Goal: Task Accomplishment & Management: Use online tool/utility

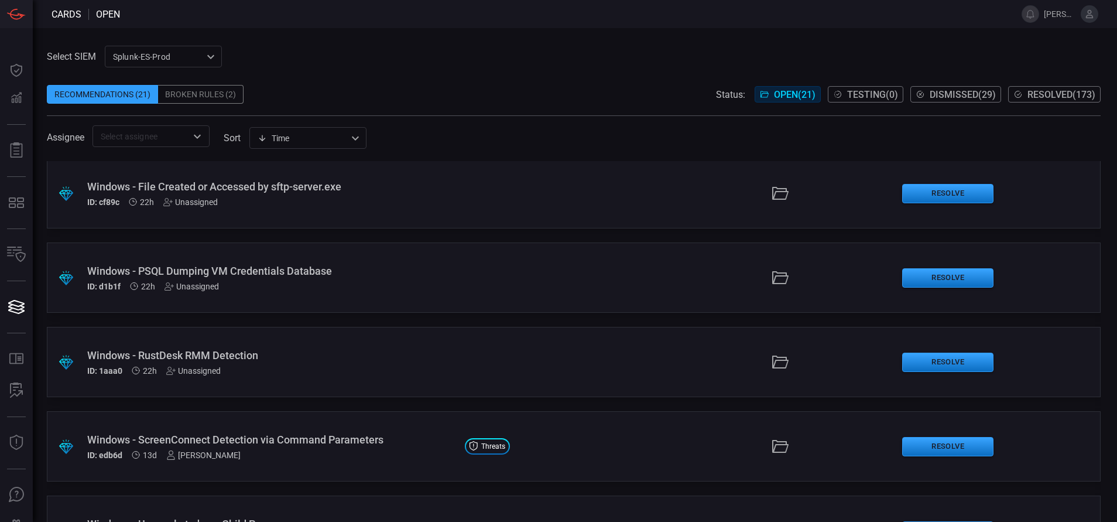
scroll to position [21, 0]
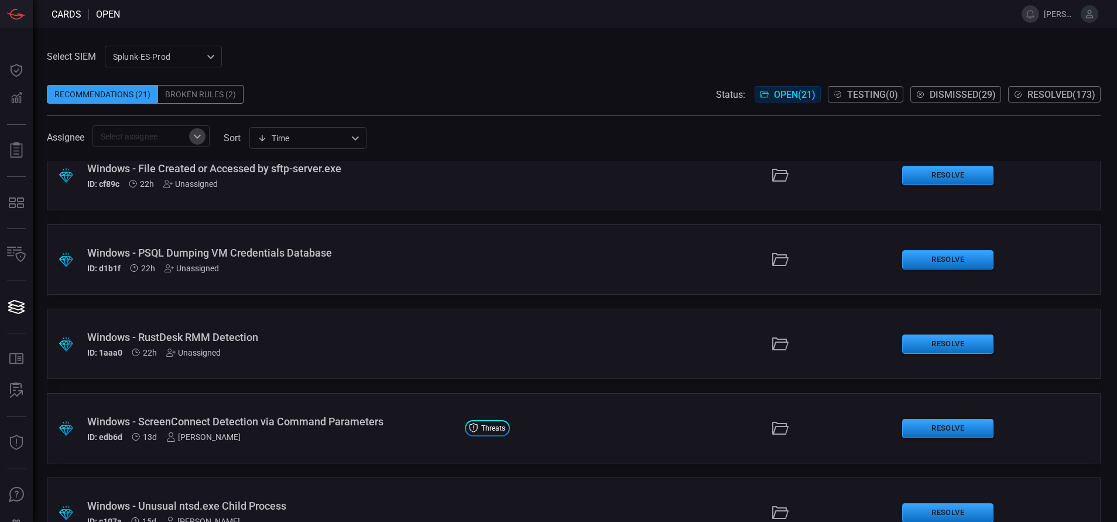
click at [197, 138] on icon "Open" at bounding box center [197, 136] width 7 height 4
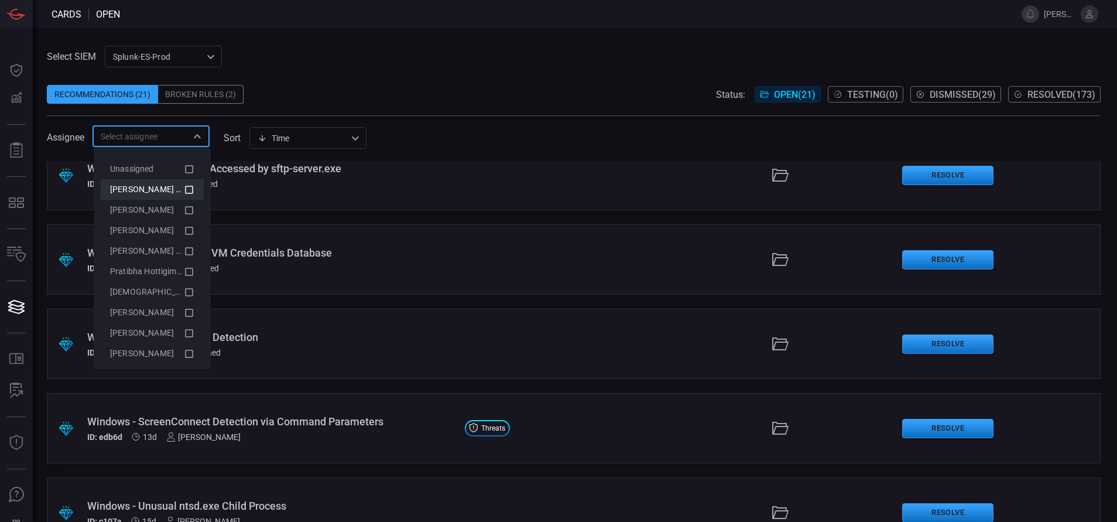
click at [184, 187] on icon at bounding box center [189, 190] width 11 height 14
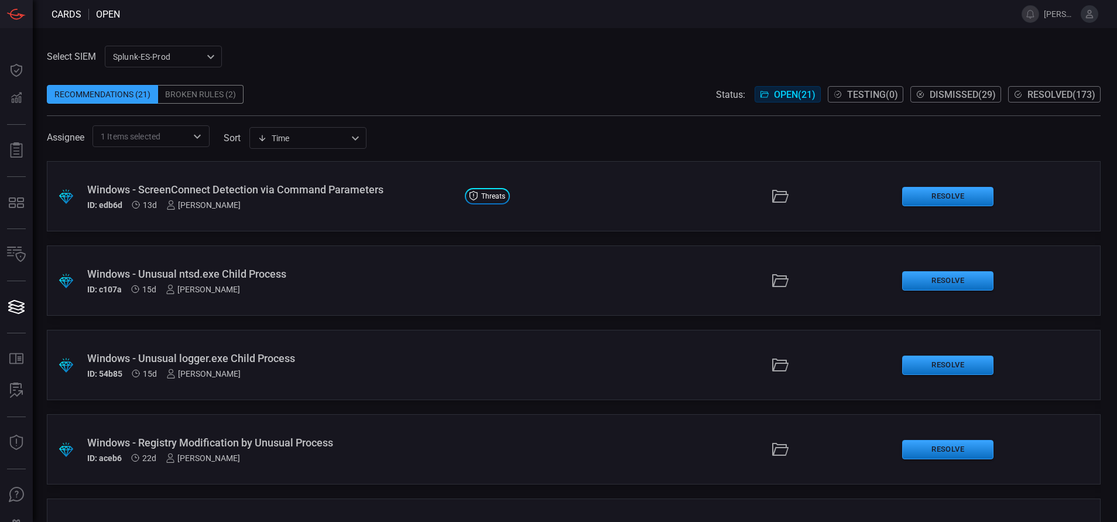
click at [440, 30] on div "Select SIEM Splunk-ES-Prod 0faf634c-0f6c-403d-9a98-5f25c84e76aa ​ Recommendatio…" at bounding box center [575, 275] width 1084 height 494
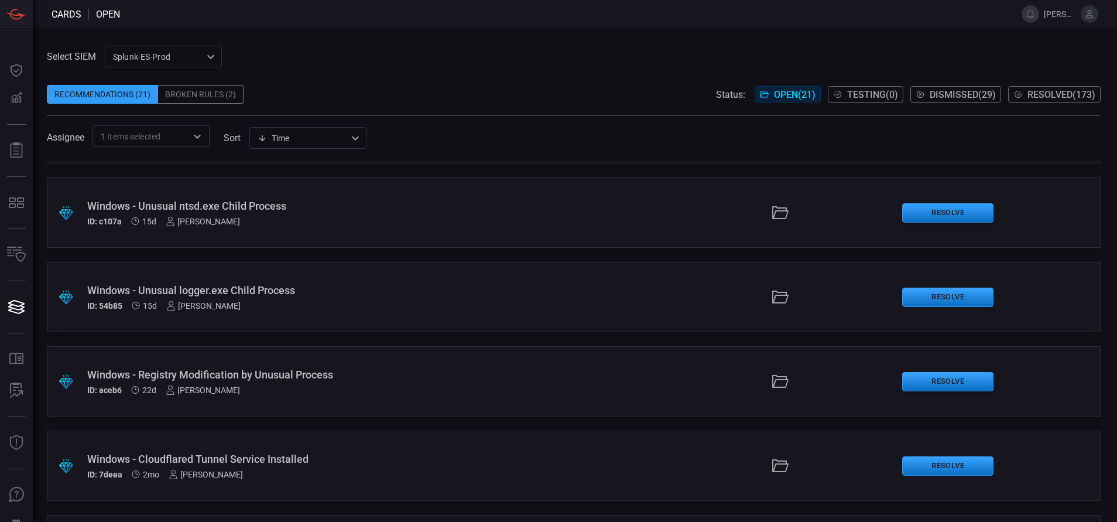
scroll to position [71, 0]
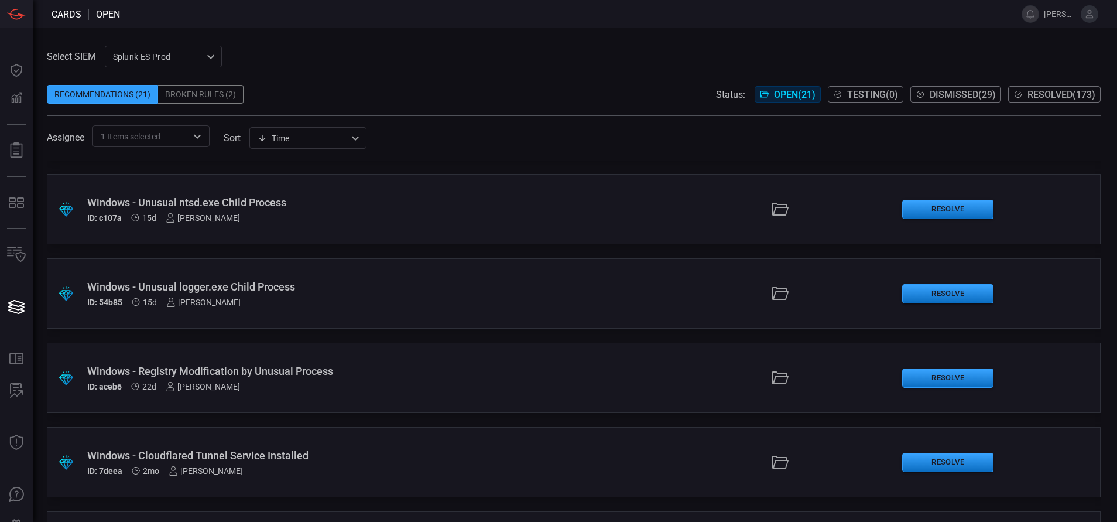
click at [309, 286] on div "Windows - Unusual logger.exe Child Process" at bounding box center [271, 286] width 368 height 12
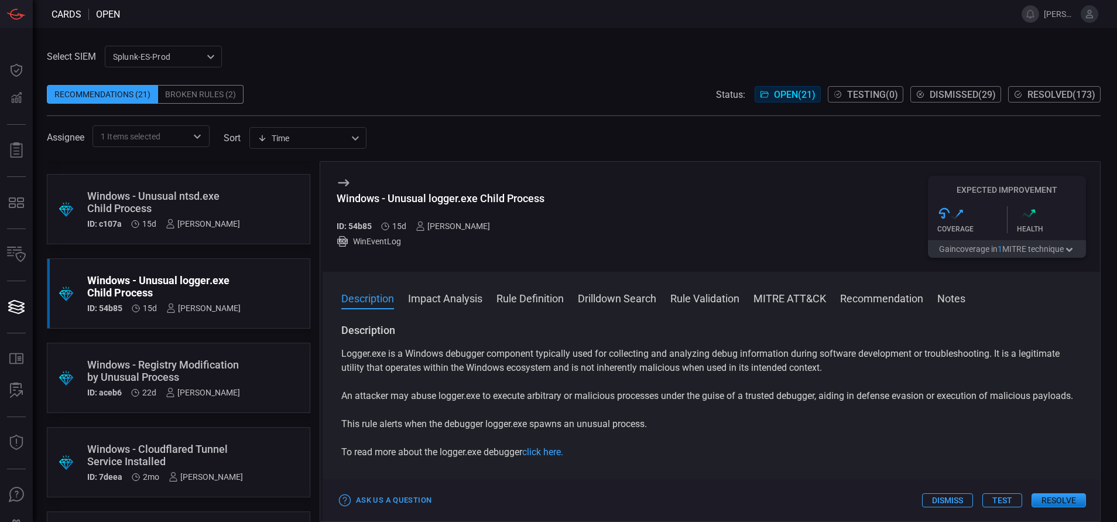
click at [524, 296] on button "Rule Definition" at bounding box center [530, 297] width 67 height 14
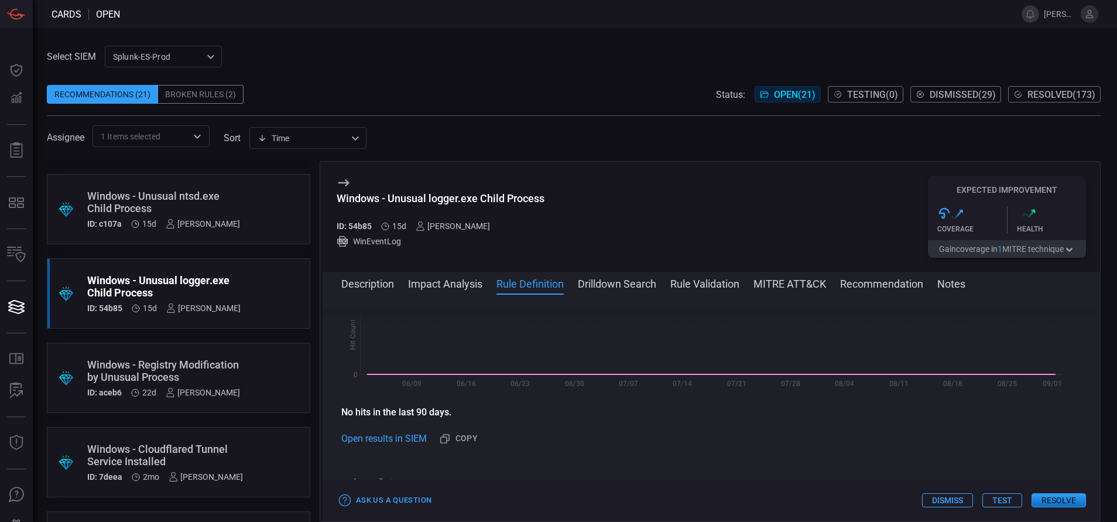
scroll to position [395, 0]
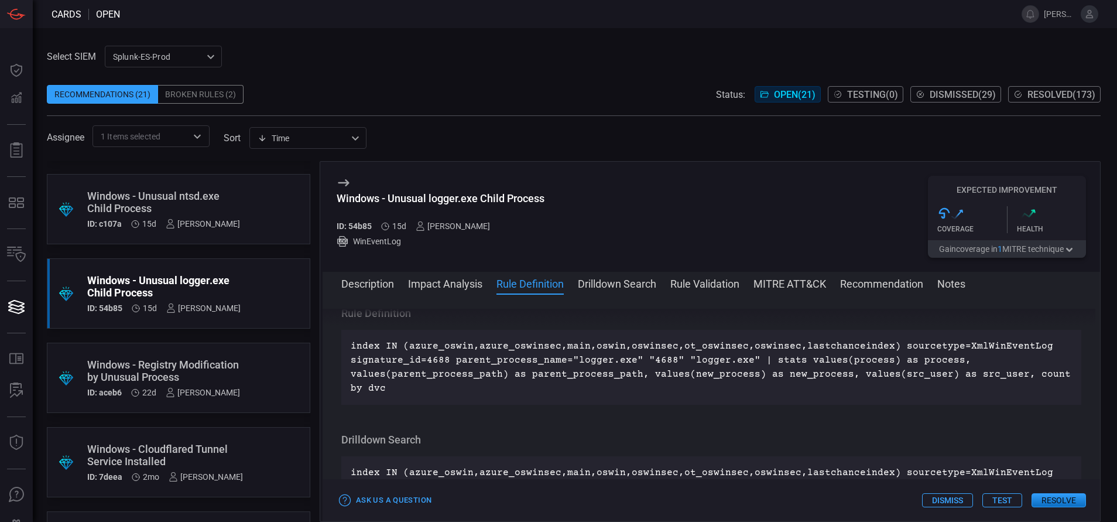
click at [365, 286] on button "Description" at bounding box center [367, 283] width 53 height 14
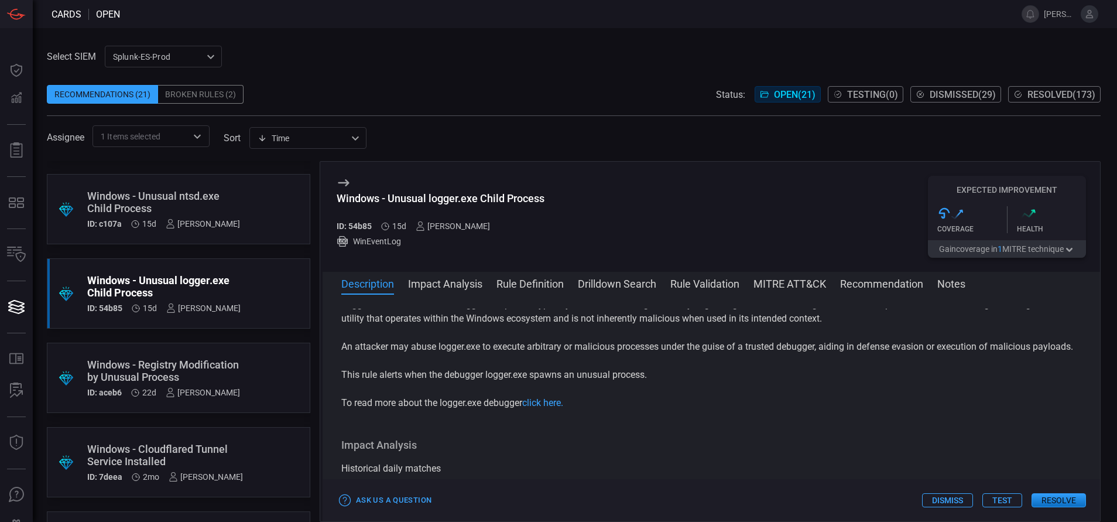
scroll to position [0, 0]
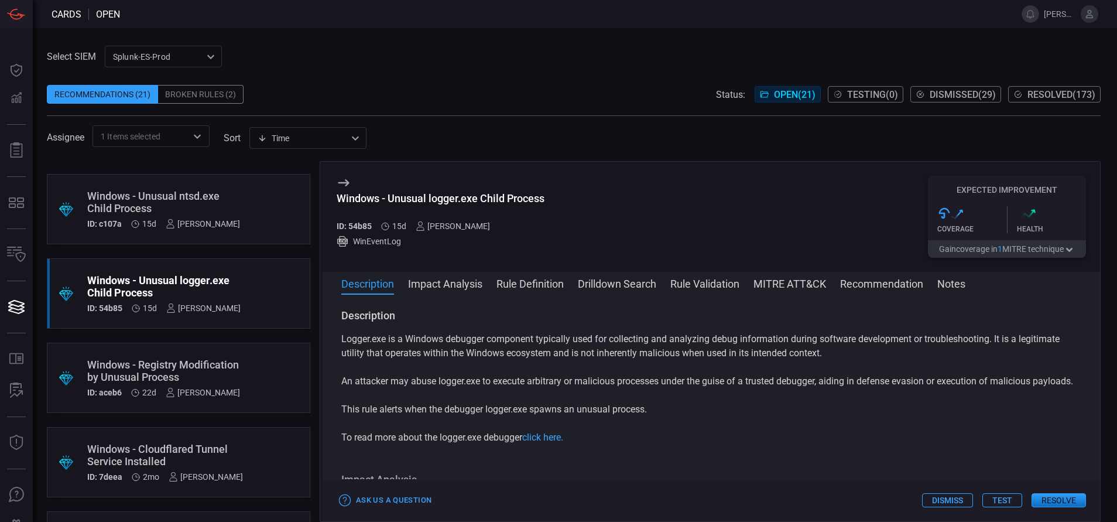
click at [744, 347] on button "Resolve" at bounding box center [1059, 500] width 54 height 14
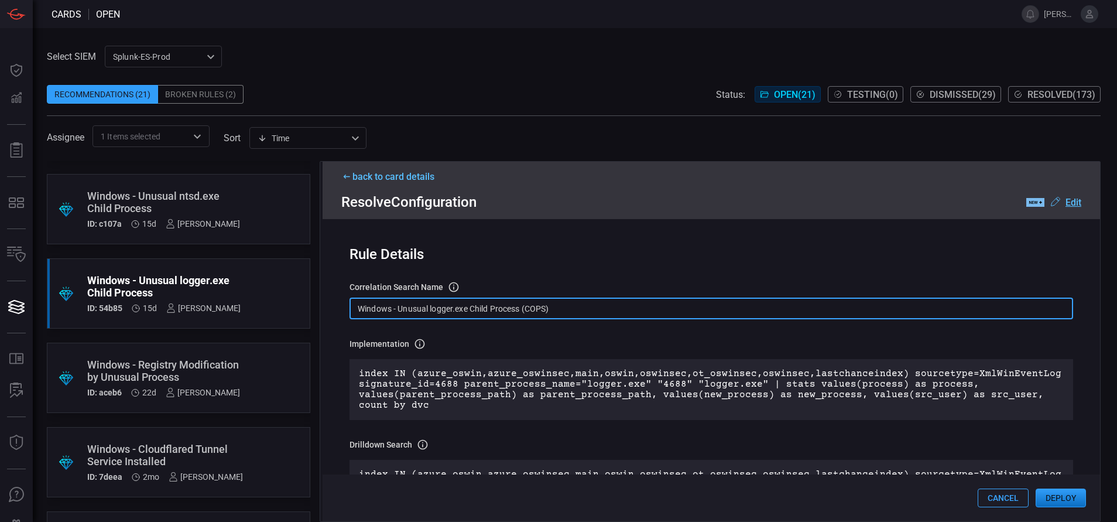
click at [563, 311] on input "Windows - Unusual logger.exe Child Process (COPS)" at bounding box center [712, 308] width 724 height 22
paste input "Process - Unusual logger.exe Child Process"
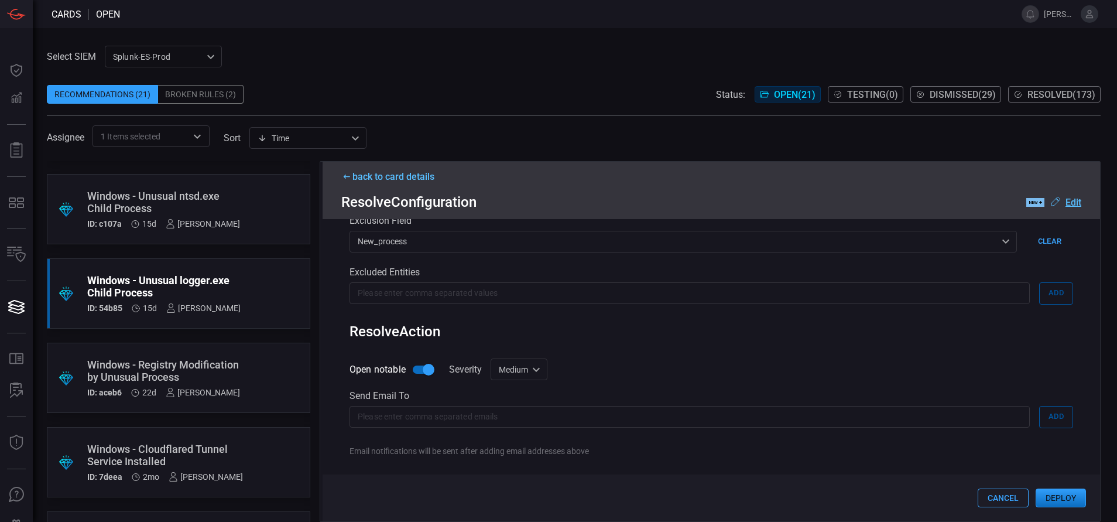
scroll to position [579, 0]
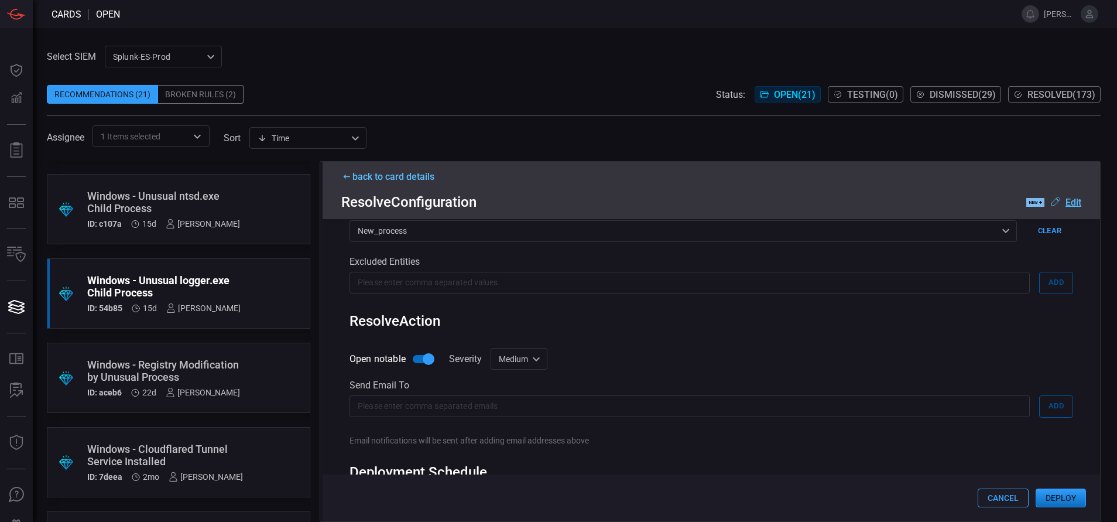
type input "Win Process - Unusual logger.exe Child Process"
click at [535, 347] on div "Medium medium Informational Low Medium High Critical ​" at bounding box center [519, 359] width 57 height 22
click at [517, 347] on li "Low" at bounding box center [520, 405] width 70 height 19
type input "low"
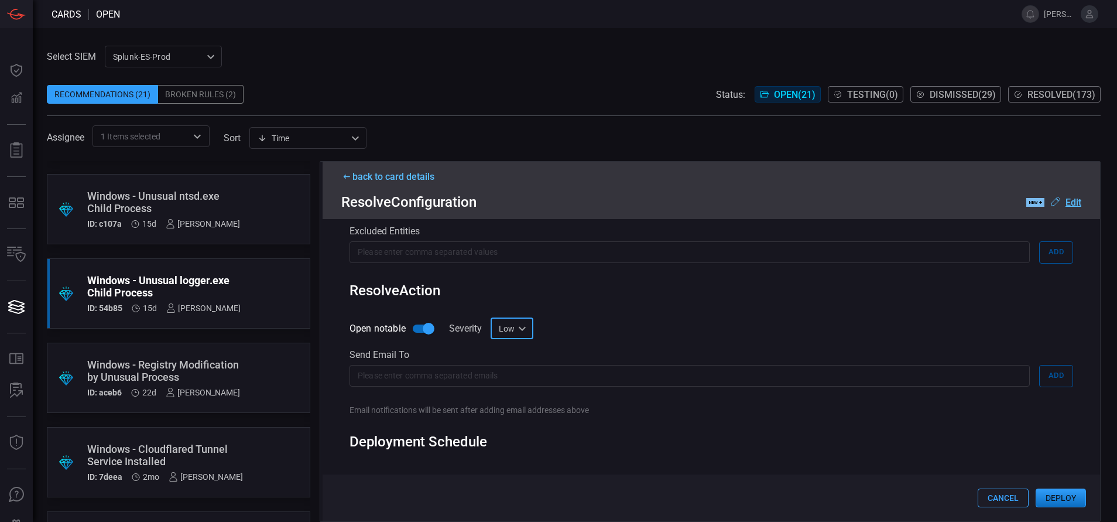
scroll to position [611, 0]
click at [744, 347] on button "Deploy" at bounding box center [1061, 497] width 50 height 19
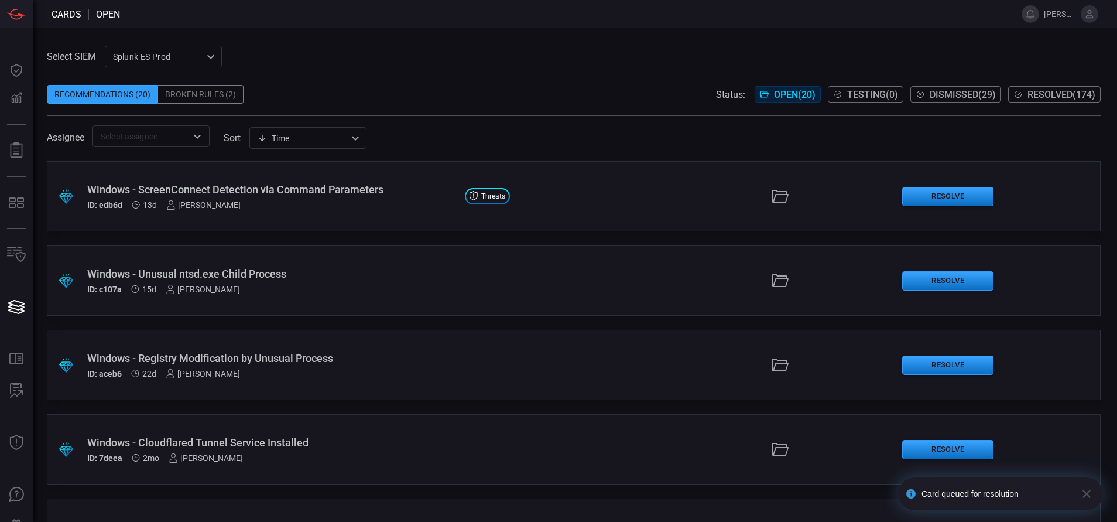
click at [744, 89] on span "Resolved ( 174 )" at bounding box center [1062, 94] width 68 height 11
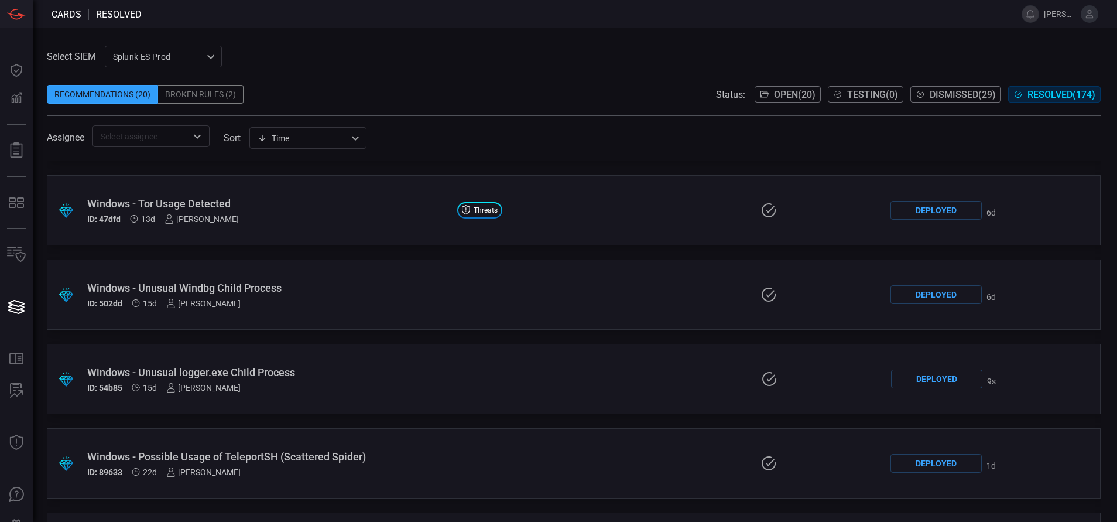
scroll to position [249, 0]
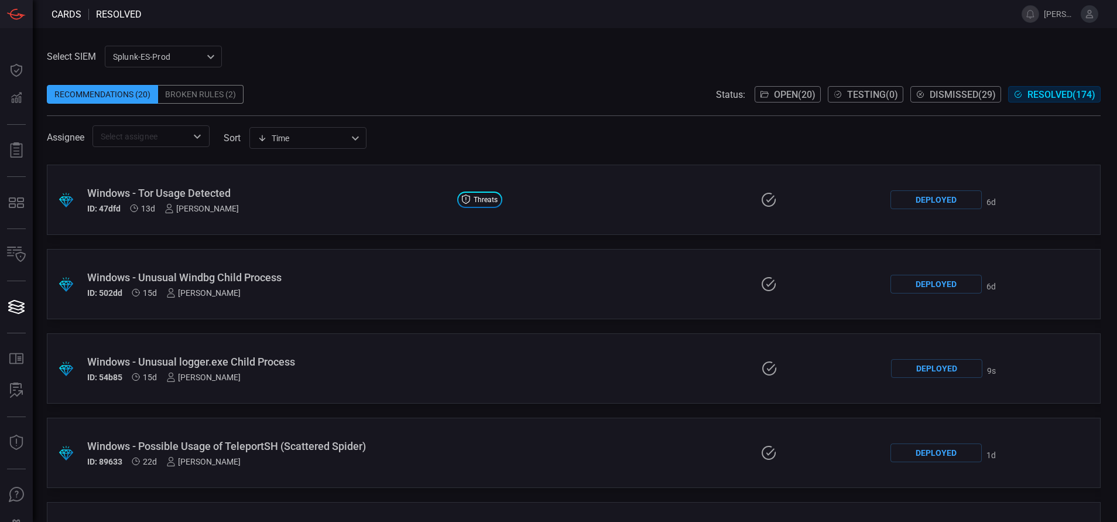
click at [353, 347] on div "Windows - Unusual logger.exe Child Process" at bounding box center [267, 361] width 361 height 12
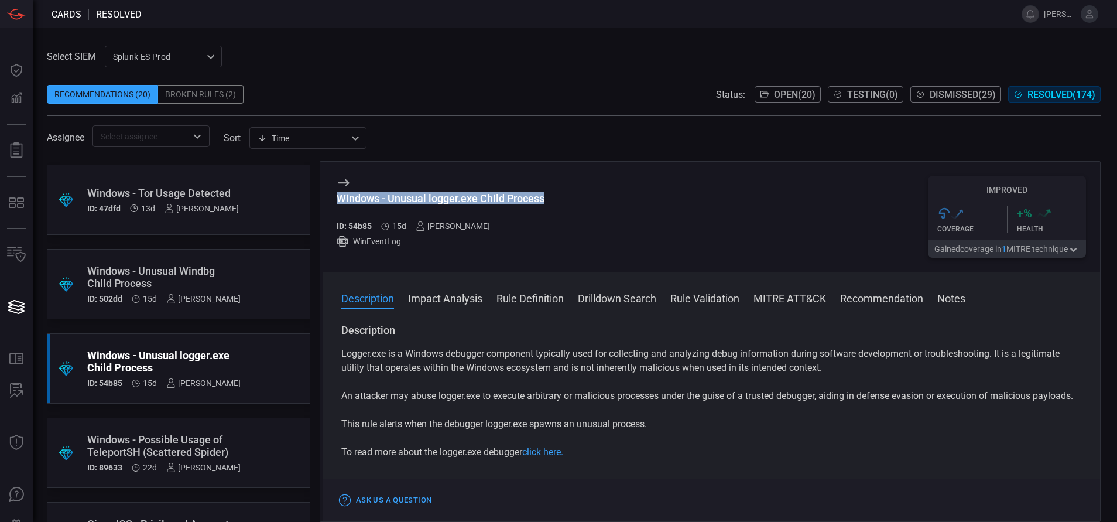
drag, startPoint x: 546, startPoint y: 197, endPoint x: 323, endPoint y: 197, distance: 223.1
click at [323, 197] on div "Windows - Unusual logger.exe Child Process ID: 54b85 15d [PERSON_NAME] WinEvent…" at bounding box center [712, 217] width 778 height 110
copy div "Windows - Unusual logger.exe Child Process"
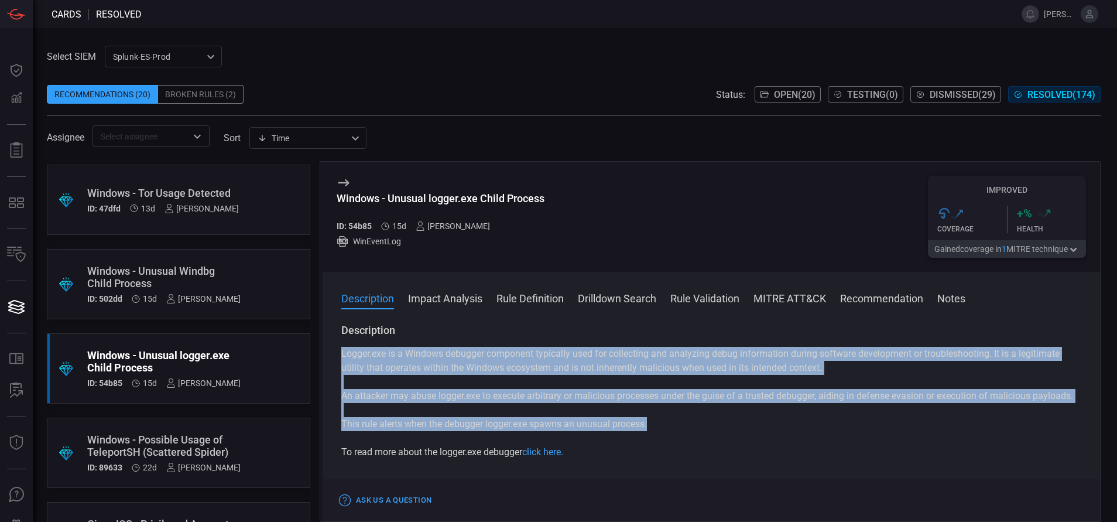
drag, startPoint x: 656, startPoint y: 439, endPoint x: 326, endPoint y: 340, distance: 344.6
click at [326, 340] on div "Description Logger.exe is a Windows debugger component typically used for colle…" at bounding box center [712, 420] width 778 height 194
copy div "Logger.exe is a Windows debugger component typically used for collecting and an…"
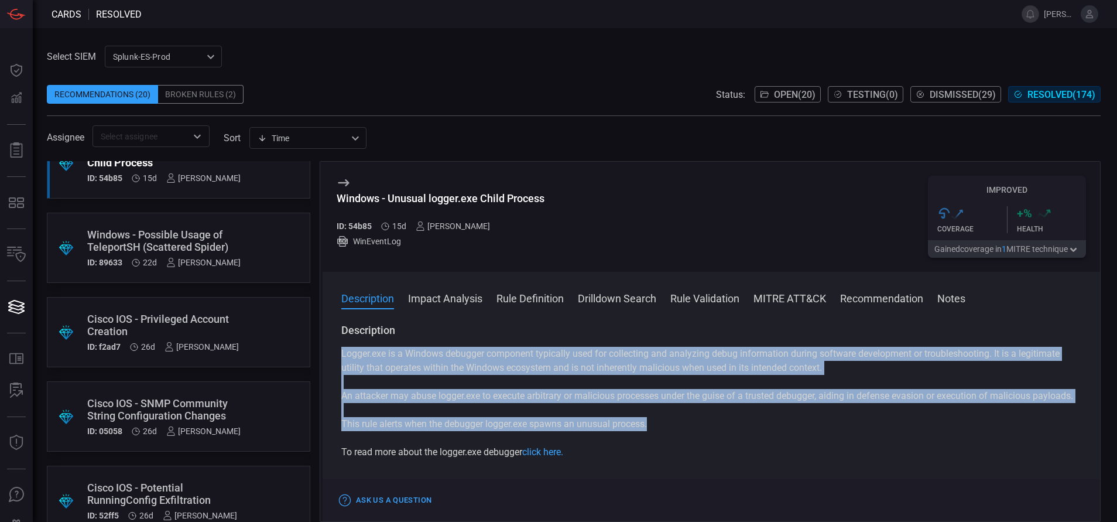
scroll to position [451, 0]
click at [744, 93] on span "Open ( 20 )" at bounding box center [795, 94] width 42 height 11
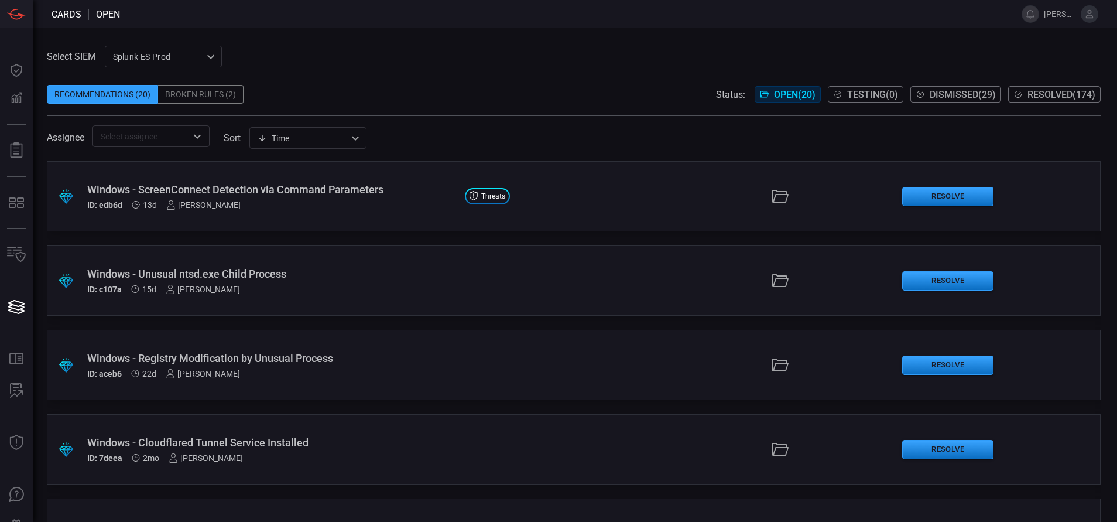
click at [300, 285] on div "ID: c107a 15d [PERSON_NAME]" at bounding box center [271, 289] width 368 height 9
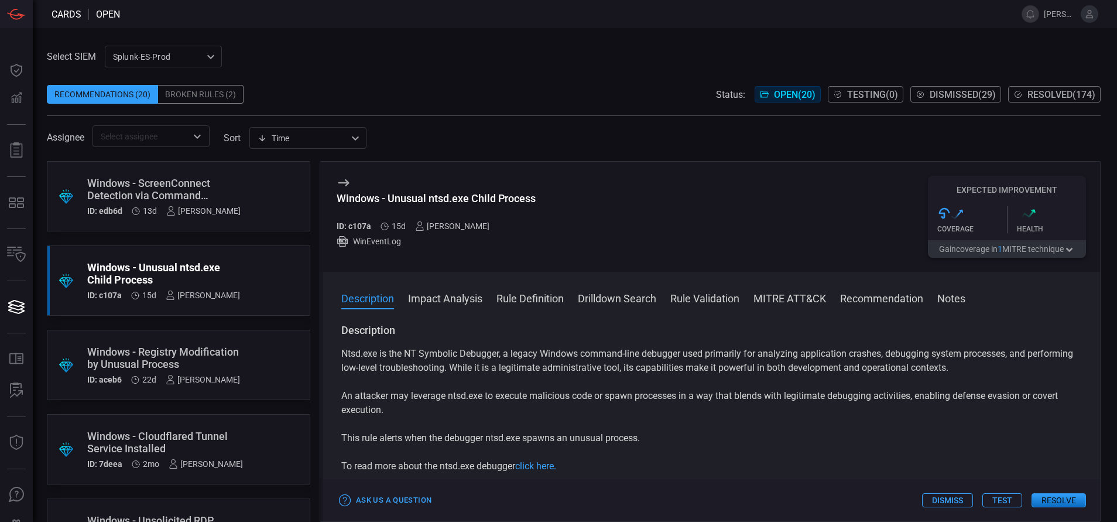
click at [744, 347] on button "Resolve" at bounding box center [1059, 500] width 54 height 14
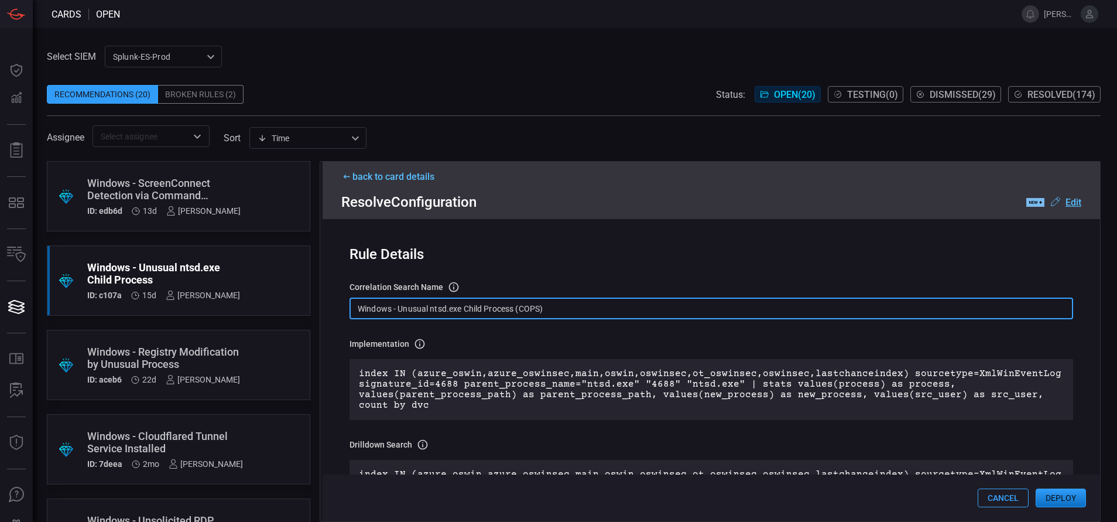
click at [561, 308] on input "Windows - Unusual ntsd.exe Child Process (COPS)" at bounding box center [712, 308] width 724 height 22
paste input "Process - Unusual ntsd.exe Child Process"
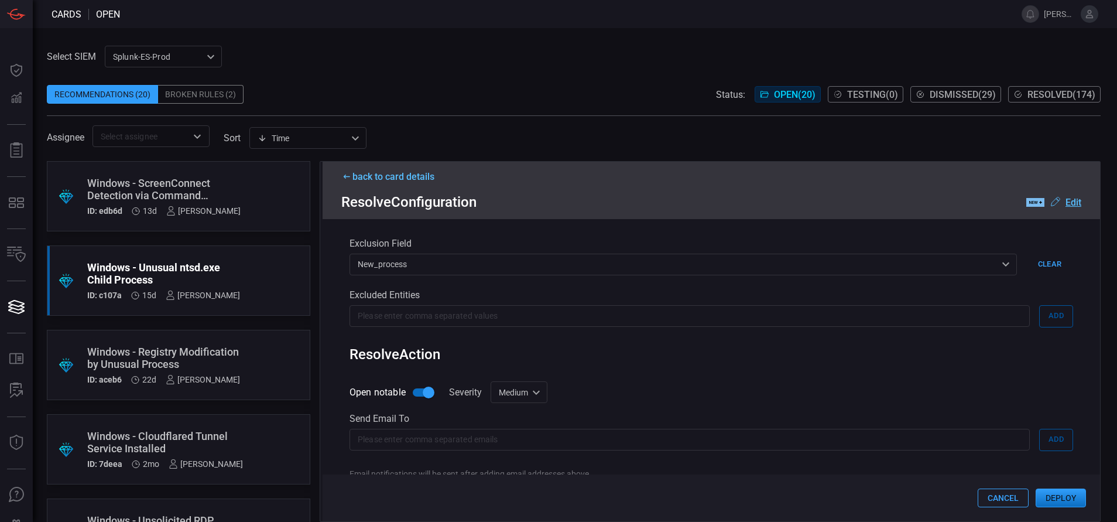
scroll to position [547, 0]
type input "Win Process - Unusual ntsd.exe Child Process"
click at [538, 347] on div "Medium medium ​" at bounding box center [519, 390] width 57 height 22
click at [512, 347] on li "Low" at bounding box center [520, 437] width 70 height 19
type input "low"
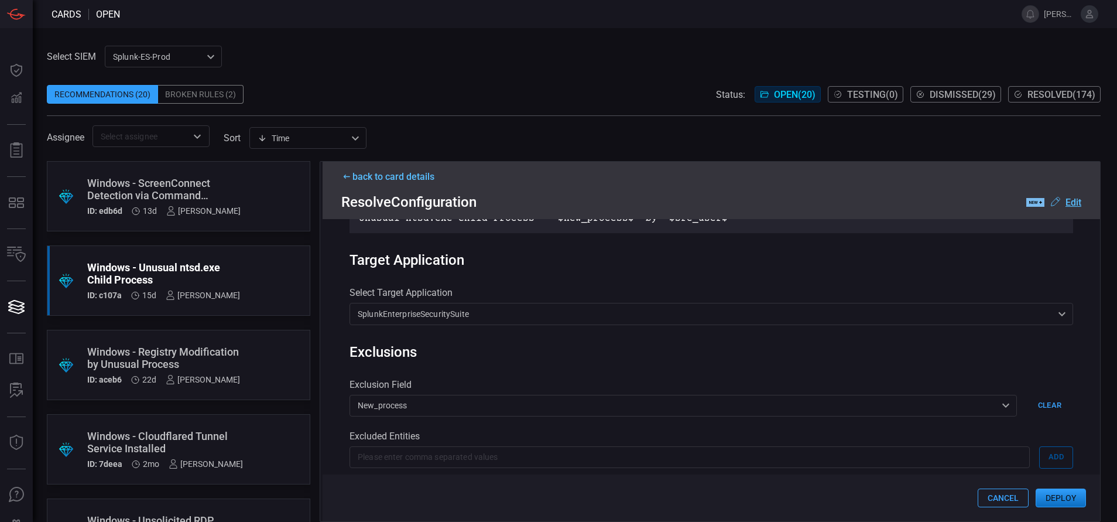
scroll to position [368, 0]
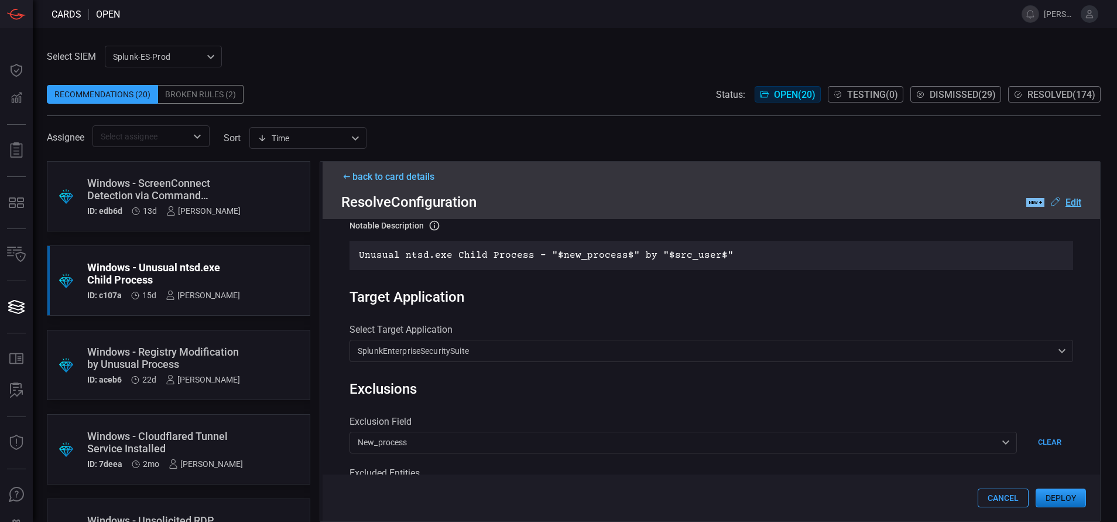
click at [744, 347] on button "Deploy" at bounding box center [1061, 497] width 50 height 19
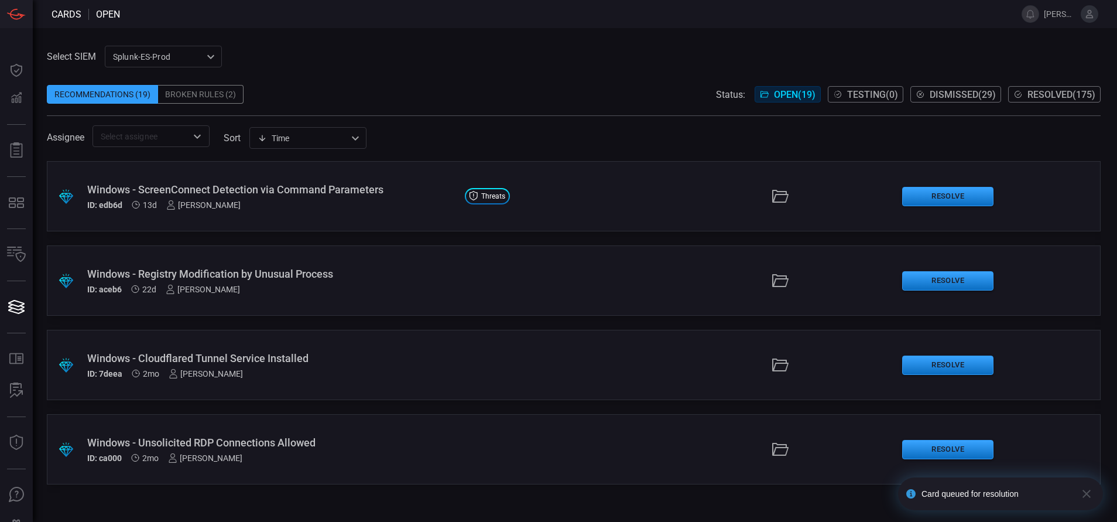
click at [744, 87] on button "Resolved ( 175 )" at bounding box center [1054, 94] width 93 height 16
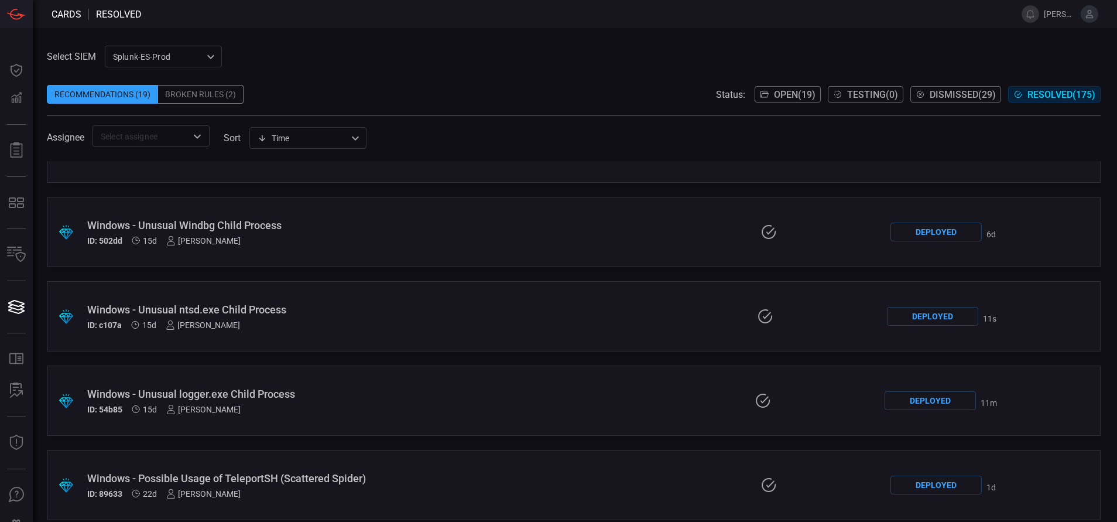
scroll to position [307, 0]
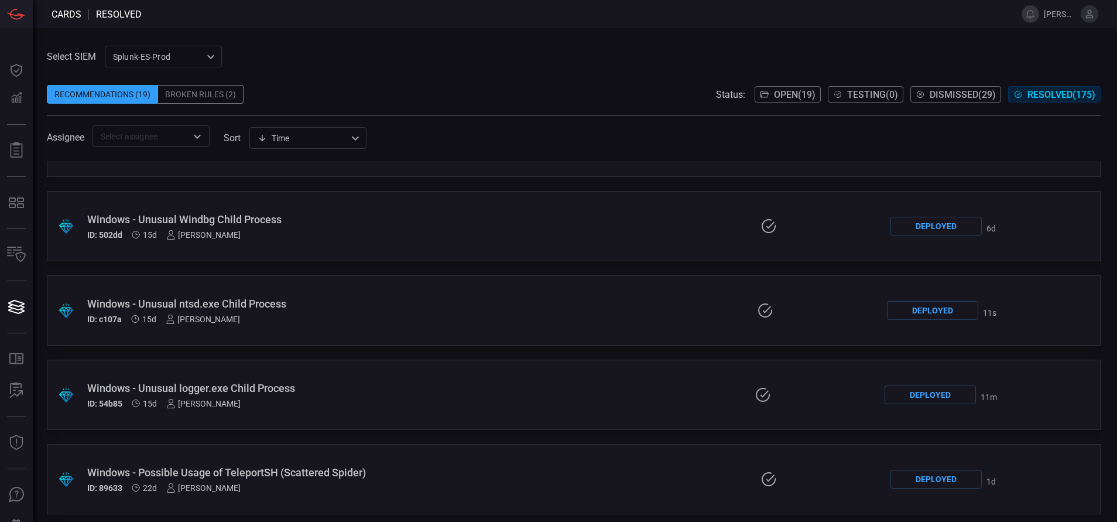
click at [293, 303] on div "Windows - Unusual ntsd.exe Child Process" at bounding box center [266, 303] width 358 height 12
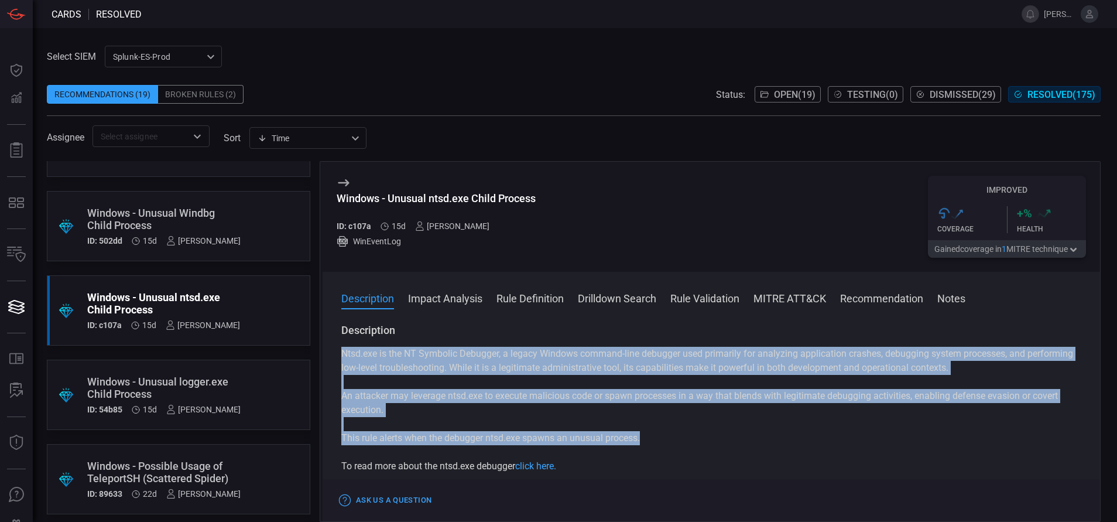
drag, startPoint x: 644, startPoint y: 439, endPoint x: 342, endPoint y: 355, distance: 313.4
click at [342, 347] on div "Ntsd.exe is the NT Symbolic Debugger, a legacy Windows command-line debugger us…" at bounding box center [711, 410] width 740 height 126
copy div "Ntsd.exe is the NT Symbolic Debugger, a legacy Windows command-line debugger us…"
